Goal: Task Accomplishment & Management: Manage account settings

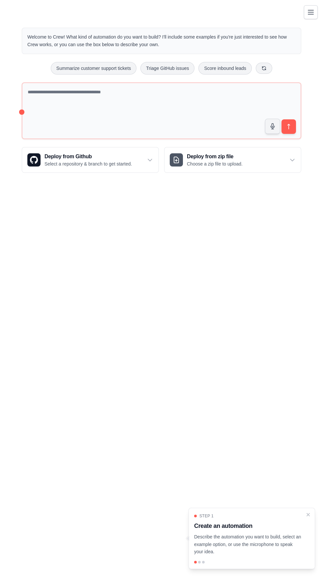
click at [284, 234] on body "karthik.kishor@milestone.tech Settings Build Automations Crew Studio Resources …" at bounding box center [161, 288] width 323 height 577
click at [309, 9] on icon "Toggle navigation" at bounding box center [311, 12] width 8 height 8
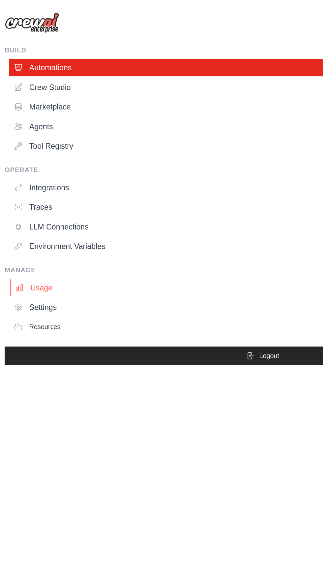
click at [26, 173] on link "Usage" at bounding box center [164, 174] width 310 height 11
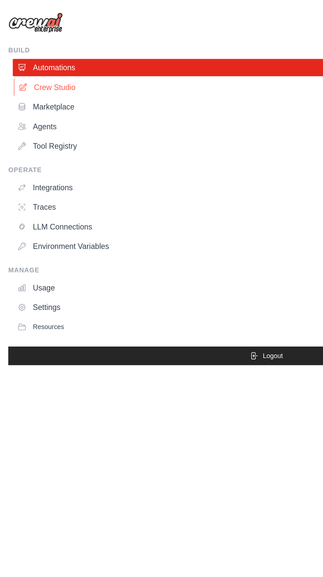
click at [46, 54] on link "Crew Studio" at bounding box center [164, 52] width 310 height 11
click at [38, 66] on link "Marketplace" at bounding box center [164, 64] width 310 height 11
click at [43, 54] on link "Crew Studio" at bounding box center [164, 52] width 310 height 11
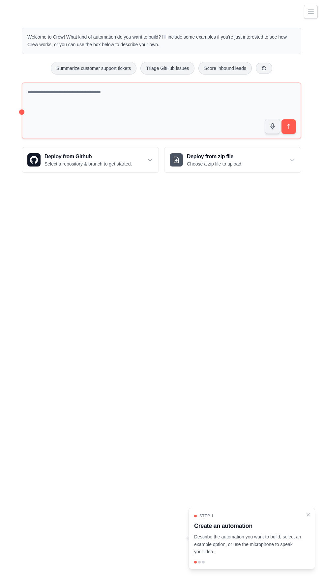
click at [312, 13] on icon "Toggle navigation" at bounding box center [311, 12] width 8 height 8
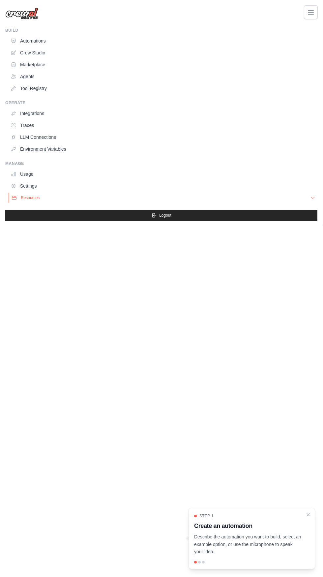
click at [41, 200] on button "Resources" at bounding box center [164, 198] width 310 height 11
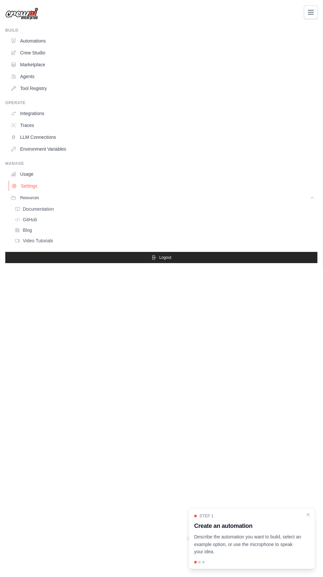
click at [37, 188] on link "Settings" at bounding box center [164, 186] width 310 height 11
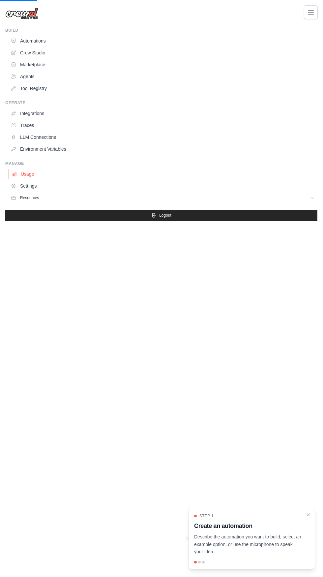
click at [26, 174] on link "Usage" at bounding box center [164, 174] width 310 height 11
click at [31, 176] on link "Usage" at bounding box center [164, 174] width 310 height 11
click at [37, 190] on link "Settings" at bounding box center [164, 186] width 310 height 11
click at [34, 190] on link "Settings" at bounding box center [164, 186] width 310 height 11
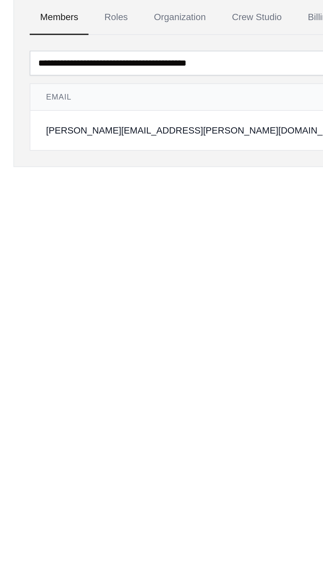
click at [32, 188] on div "**********" at bounding box center [161, 295] width 307 height 577
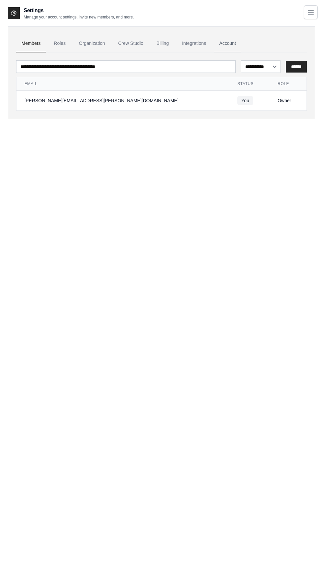
click at [228, 43] on link "Account" at bounding box center [227, 44] width 27 height 18
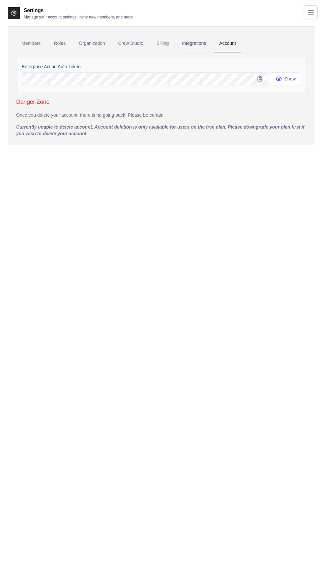
click at [206, 38] on link "Integrations" at bounding box center [194, 44] width 35 height 18
click at [162, 44] on link "Billing" at bounding box center [162, 44] width 23 height 18
click at [53, 148] on div "Settings Manage your account settings, invite new members, and more. Members Ro…" at bounding box center [161, 81] width 307 height 149
click at [164, 43] on link "Billing" at bounding box center [162, 44] width 23 height 18
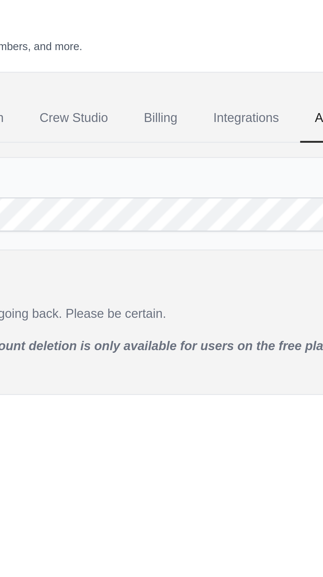
click at [172, 16] on div "Settings Manage your account settings, invite new members, and more." at bounding box center [161, 13] width 307 height 13
click at [187, 41] on link "Integrations" at bounding box center [194, 44] width 35 height 18
click at [190, 43] on link "Integrations" at bounding box center [194, 44] width 35 height 18
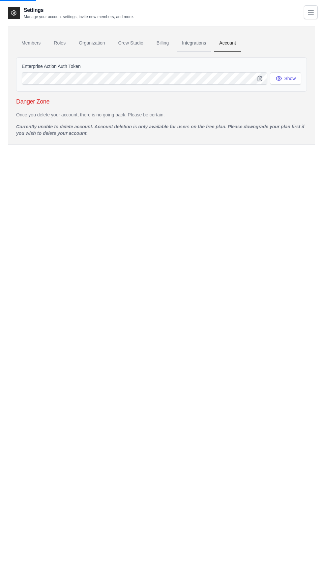
scroll to position [0, 0]
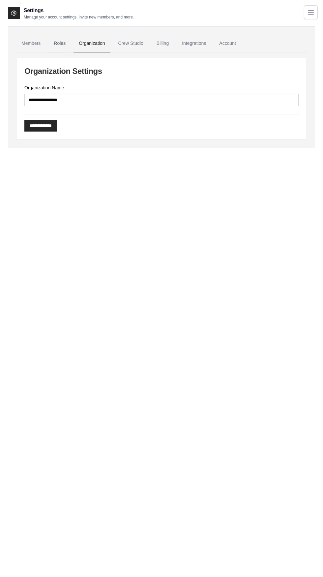
click at [60, 43] on link "Roles" at bounding box center [59, 44] width 22 height 18
click at [163, 49] on link "Billing" at bounding box center [162, 44] width 23 height 18
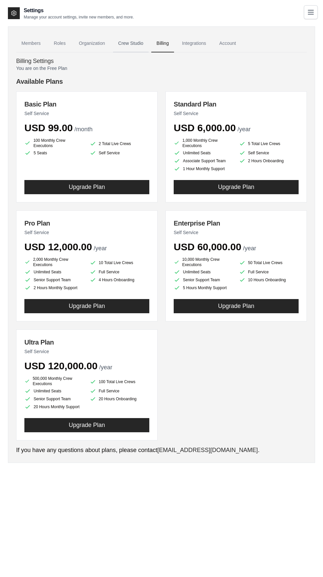
click at [122, 43] on link "Crew Studio" at bounding box center [131, 44] width 36 height 18
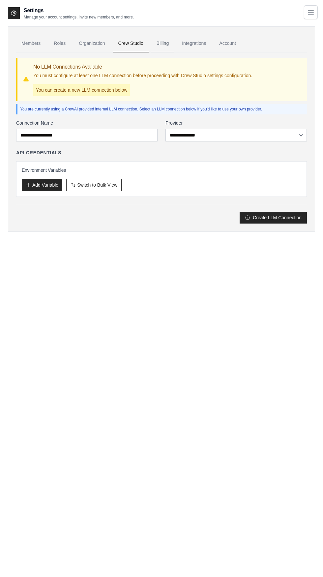
click at [163, 43] on link "Billing" at bounding box center [162, 44] width 23 height 18
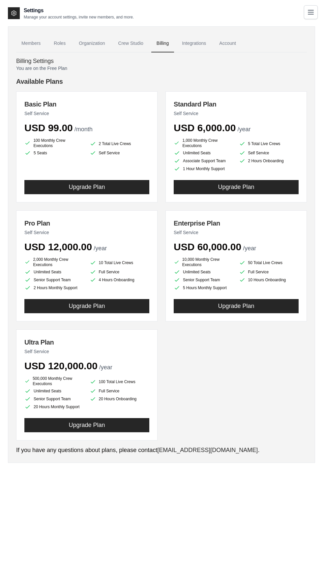
scroll to position [4, 0]
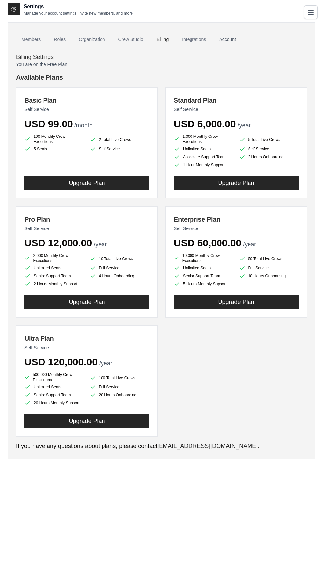
click at [222, 38] on link "Account" at bounding box center [227, 40] width 27 height 18
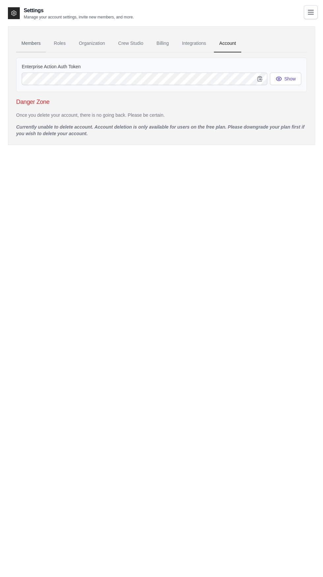
click at [36, 41] on link "Members" at bounding box center [31, 44] width 30 height 18
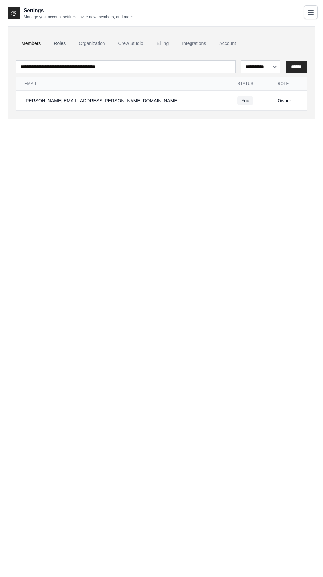
click at [60, 46] on link "Roles" at bounding box center [59, 44] width 22 height 18
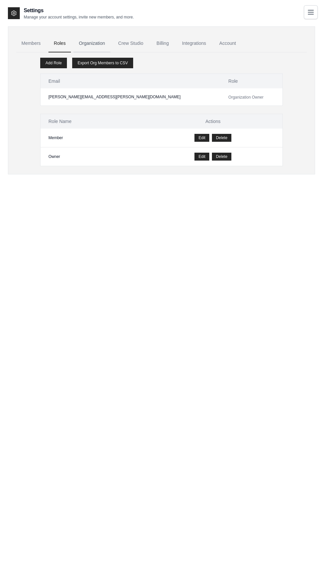
click at [95, 43] on link "Organization" at bounding box center [92, 44] width 37 height 18
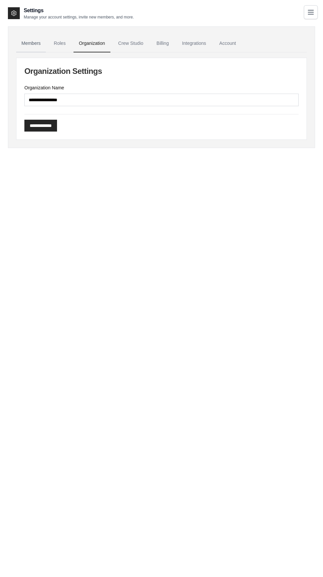
click at [32, 43] on link "Members" at bounding box center [31, 44] width 30 height 18
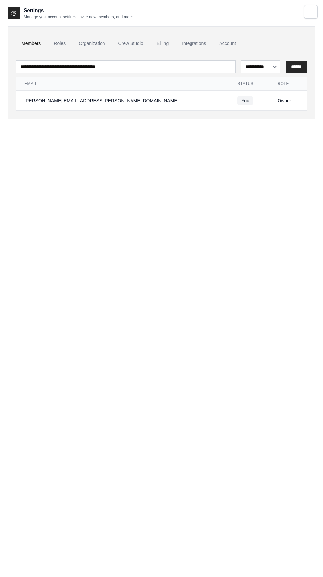
click at [308, 12] on icon "Toggle navigation" at bounding box center [311, 12] width 8 height 8
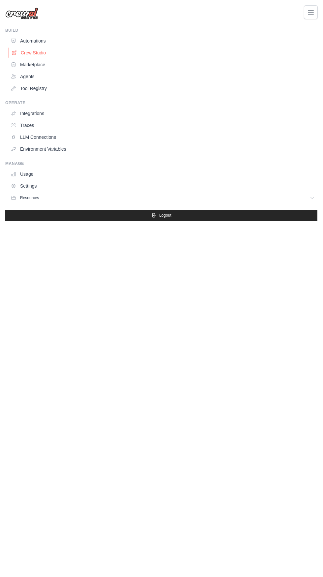
click at [52, 52] on link "Crew Studio" at bounding box center [164, 52] width 310 height 11
